Goal: Navigation & Orientation: Find specific page/section

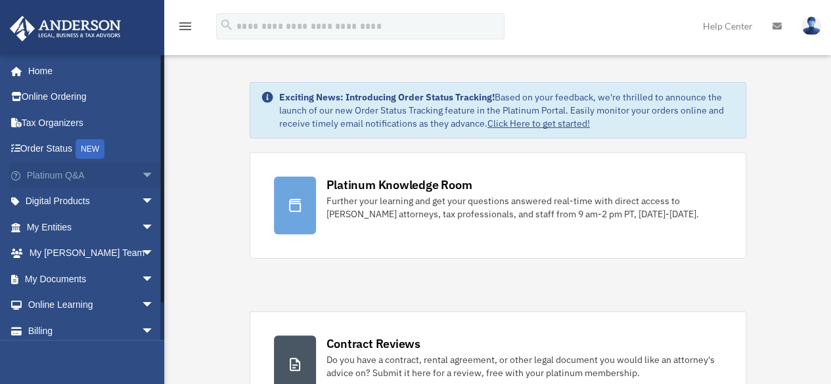
click at [74, 173] on link "Platinum Q&A arrow_drop_down" at bounding box center [91, 175] width 165 height 26
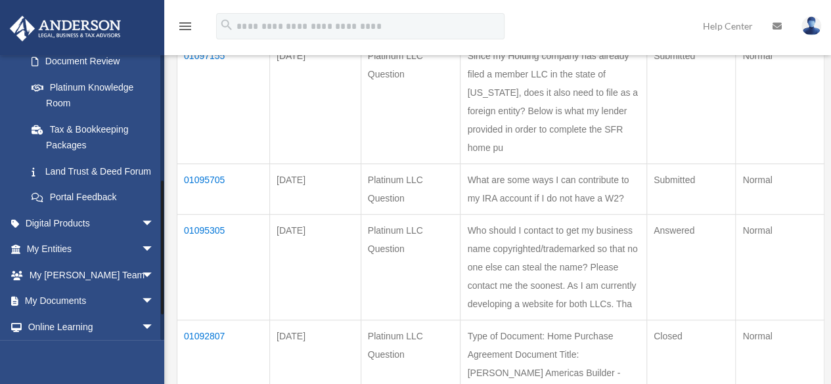
scroll to position [263, 0]
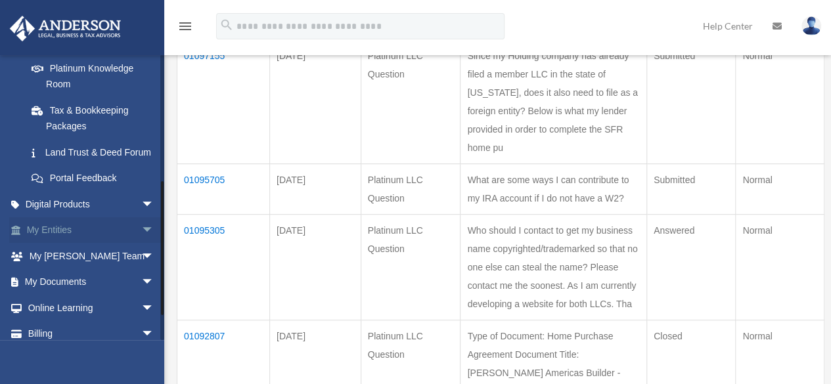
click at [65, 244] on link "My Entities arrow_drop_down" at bounding box center [91, 230] width 165 height 26
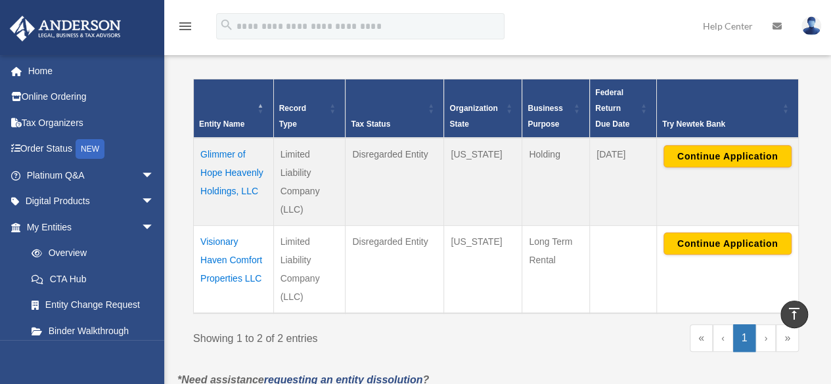
scroll to position [329, 0]
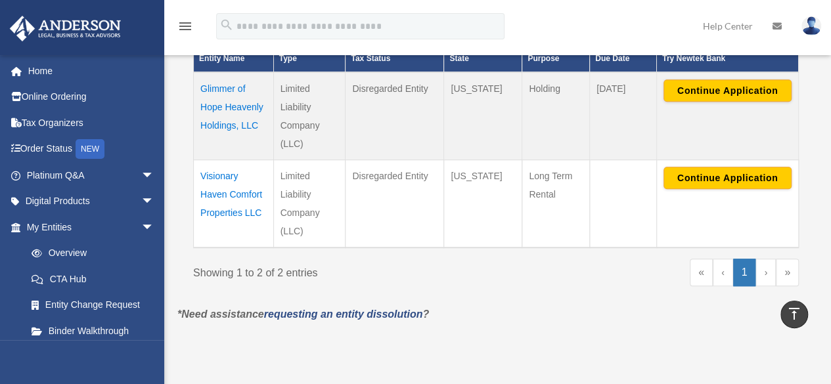
click at [239, 196] on td "Visionary Haven Comfort Properties LLC" at bounding box center [234, 204] width 80 height 88
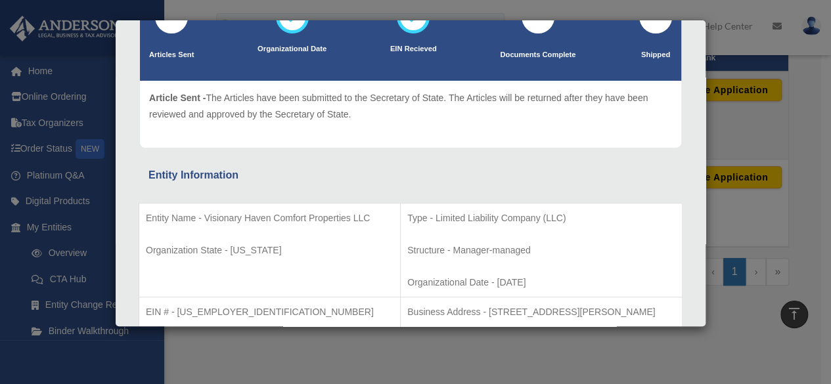
scroll to position [0, 0]
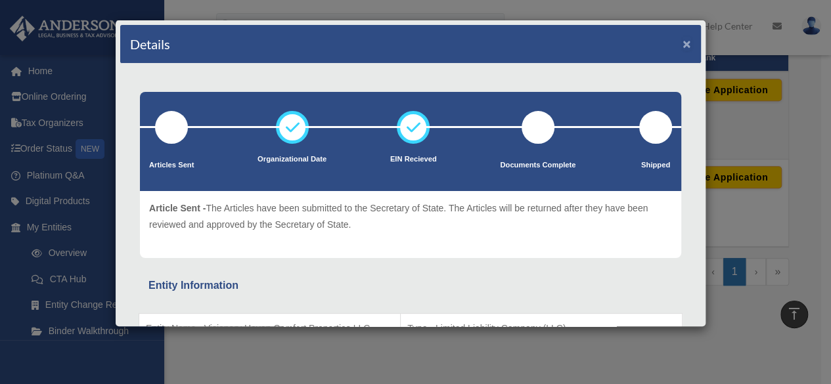
click at [683, 43] on button "×" at bounding box center [687, 44] width 9 height 14
